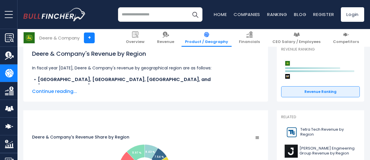
scroll to position [58, 0]
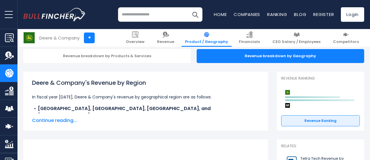
click at [58, 120] on span "Continue reading..." at bounding box center [145, 120] width 227 height 7
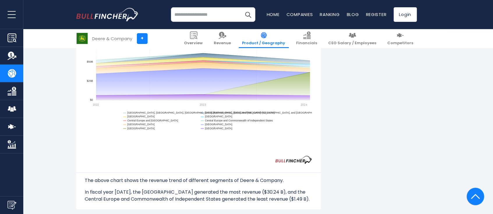
scroll to position [543, 0]
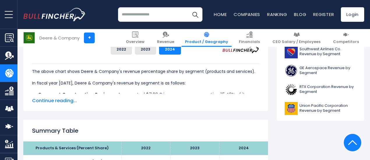
scroll to position [291, 0]
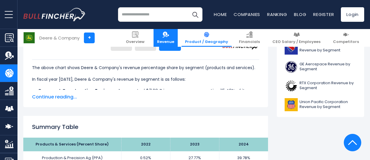
click at [172, 37] on link "Revenue" at bounding box center [165, 38] width 24 height 18
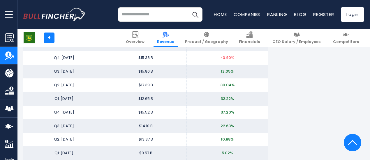
scroll to position [902, 0]
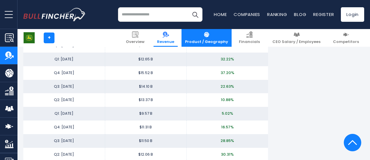
click at [224, 38] on link "Product / Geography" at bounding box center [206, 38] width 50 height 18
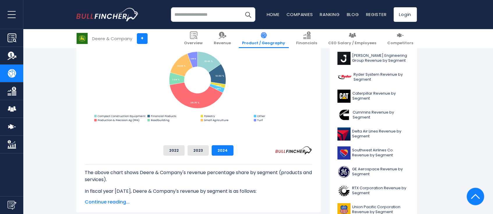
scroll to position [203, 0]
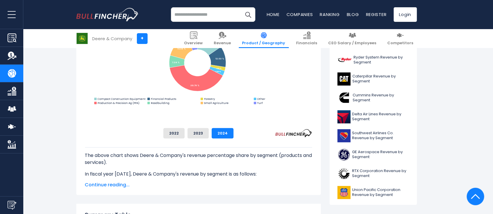
click at [116, 160] on span "Continue reading..." at bounding box center [198, 184] width 227 height 7
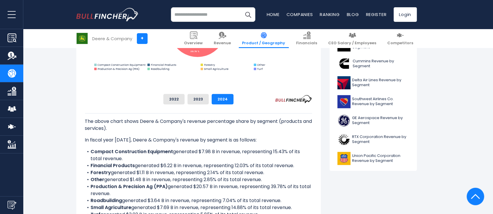
scroll to position [281, 0]
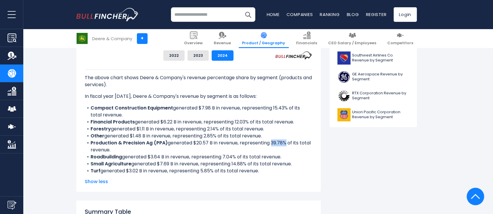
drag, startPoint x: 269, startPoint y: 129, endPoint x: 284, endPoint y: 131, distance: 14.7
click at [284, 139] on li "Production & Precision Ag (PPA) generated $20.57 B in revenue, representing 39.…" at bounding box center [198, 146] width 227 height 14
click at [286, 139] on li "Production & Precision Ag (PPA) generated $20.57 B in revenue, representing 39.…" at bounding box center [198, 146] width 227 height 14
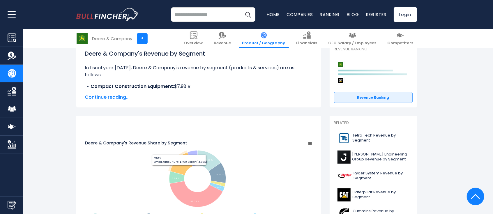
scroll to position [0, 0]
